Goal: Navigation & Orientation: Find specific page/section

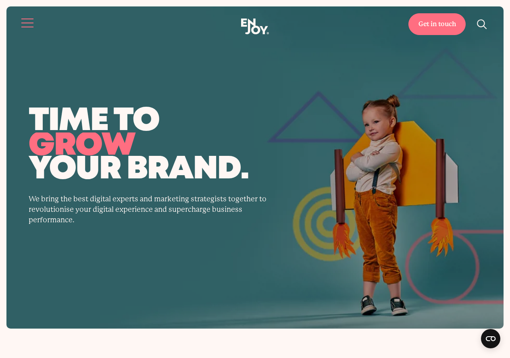
click at [27, 23] on button "Site navigation" at bounding box center [27, 23] width 17 height 17
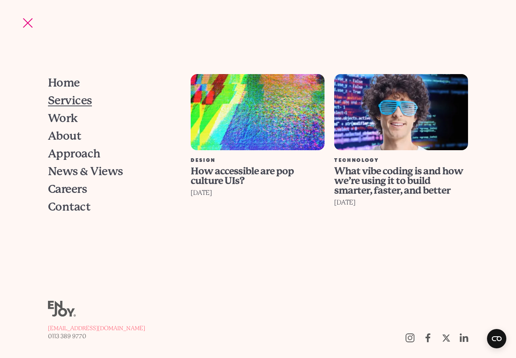
click at [73, 103] on span "Services" at bounding box center [70, 100] width 44 height 11
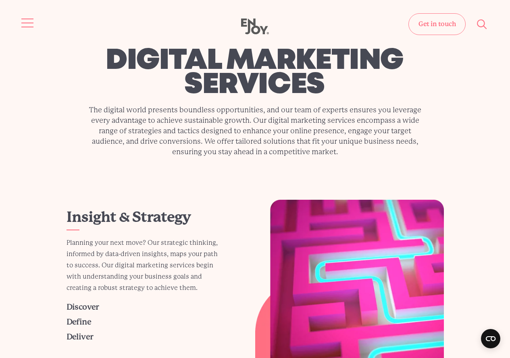
click at [25, 23] on span "Site navigation" at bounding box center [27, 23] width 12 height 1
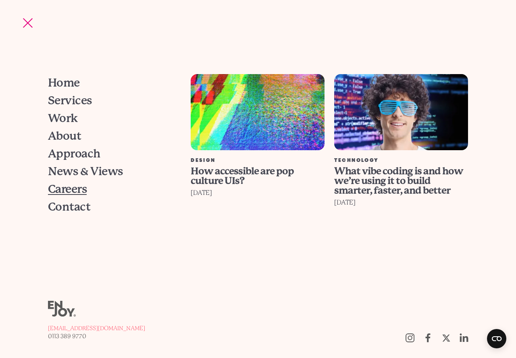
click at [76, 191] on span "Careers" at bounding box center [67, 189] width 39 height 11
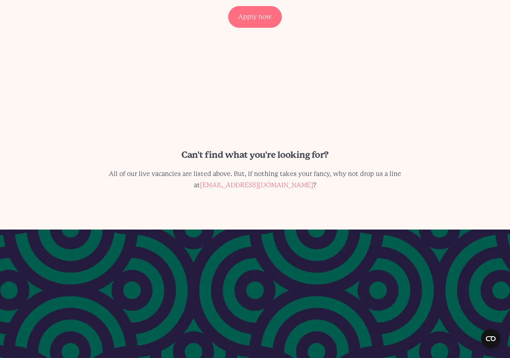
scroll to position [524, 0]
